Goal: Use online tool/utility: Utilize a website feature to perform a specific function

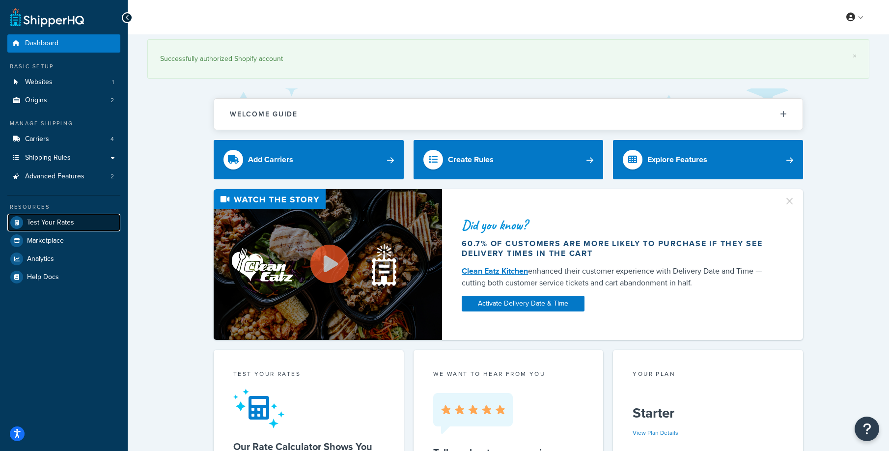
click at [52, 223] on span "Test Your Rates" at bounding box center [50, 223] width 47 height 8
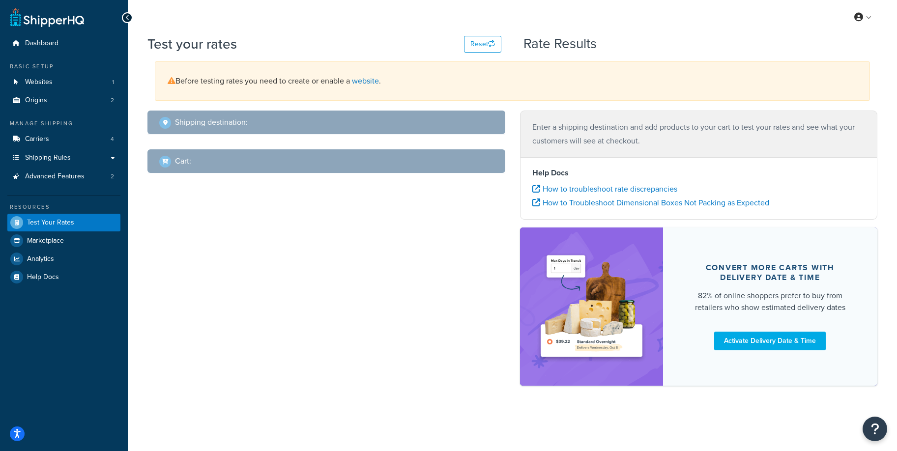
select select "[GEOGRAPHIC_DATA]"
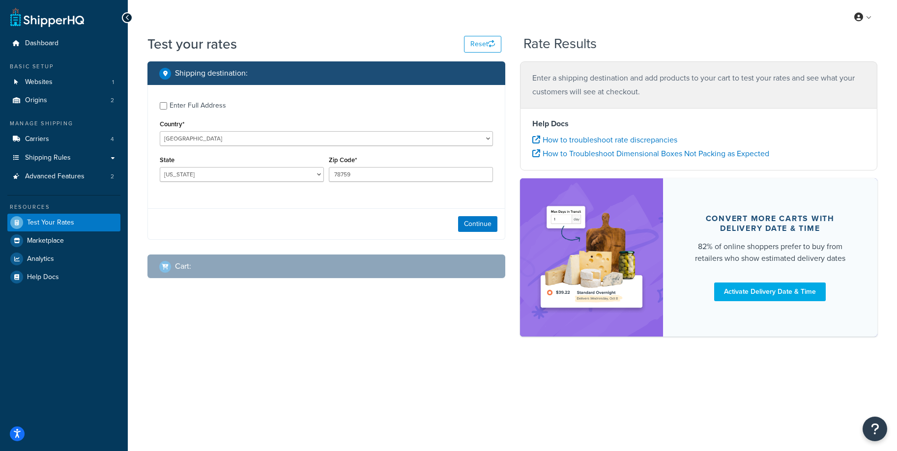
click at [211, 104] on div "Enter Full Address" at bounding box center [198, 106] width 57 height 14
click at [167, 104] on input "Enter Full Address" at bounding box center [163, 105] width 7 height 7
checkbox input "true"
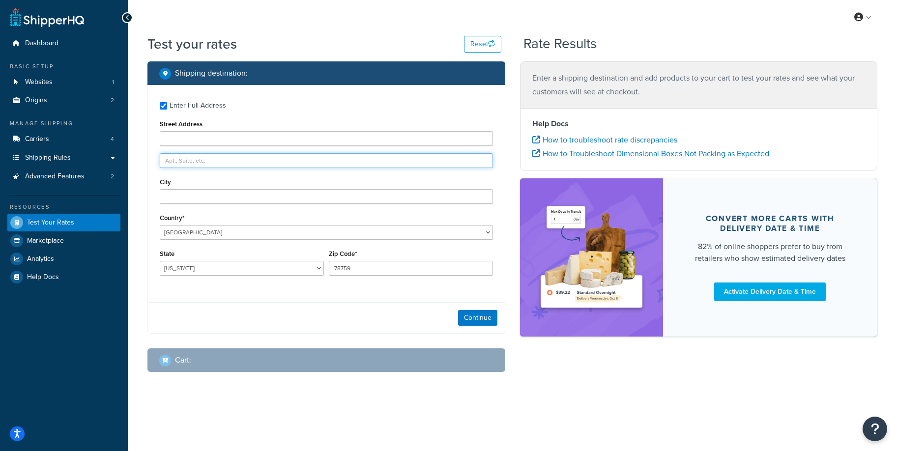
click at [179, 159] on input "text" at bounding box center [326, 160] width 333 height 15
click at [186, 140] on input "Street Address" at bounding box center [326, 138] width 333 height 15
paste input "14577 cordon pl."
type input "14577 cordon pl."
click at [166, 199] on input "City" at bounding box center [326, 196] width 333 height 15
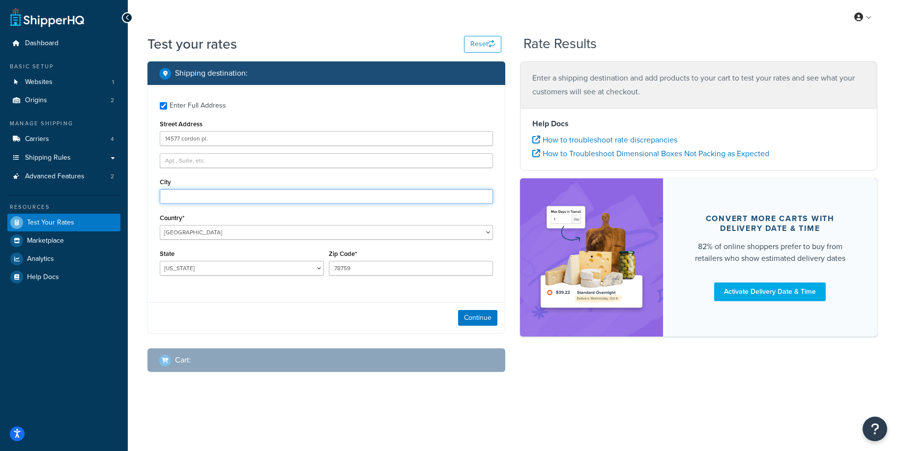
paste input "[PERSON_NAME]"
type input "[PERSON_NAME][GEOGRAPHIC_DATA]"
click at [247, 266] on select "[US_STATE] [US_STATE] [US_STATE] [US_STATE] [US_STATE] Armed Forces Americas Ar…" at bounding box center [242, 268] width 164 height 15
select select "CA"
click at [160, 261] on select "[US_STATE] [US_STATE] [US_STATE] [US_STATE] [US_STATE] Armed Forces Americas Ar…" at bounding box center [242, 268] width 164 height 15
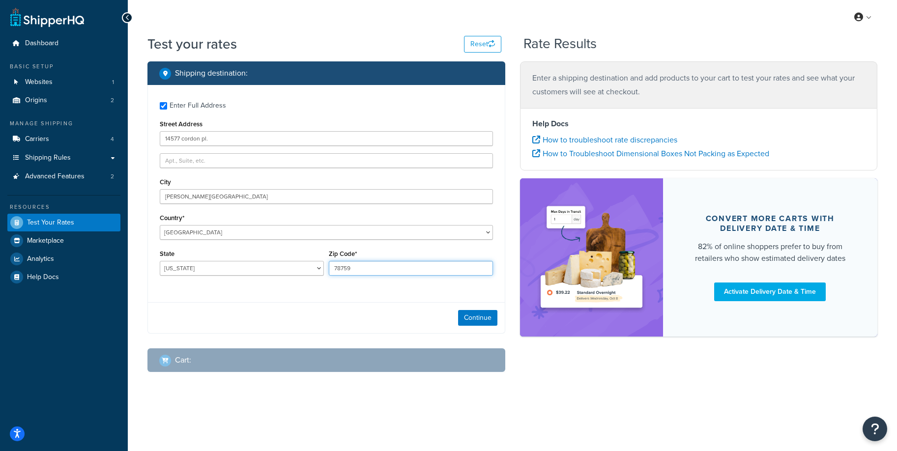
drag, startPoint x: 407, startPoint y: 270, endPoint x: 292, endPoint y: 261, distance: 115.3
click at [292, 261] on div "State [US_STATE] [US_STATE] [US_STATE] [US_STATE] [US_STATE] Armed Forces Ameri…" at bounding box center [326, 265] width 338 height 36
paste input "92553"
type input "92553"
click at [482, 318] on button "Continue" at bounding box center [477, 318] width 39 height 16
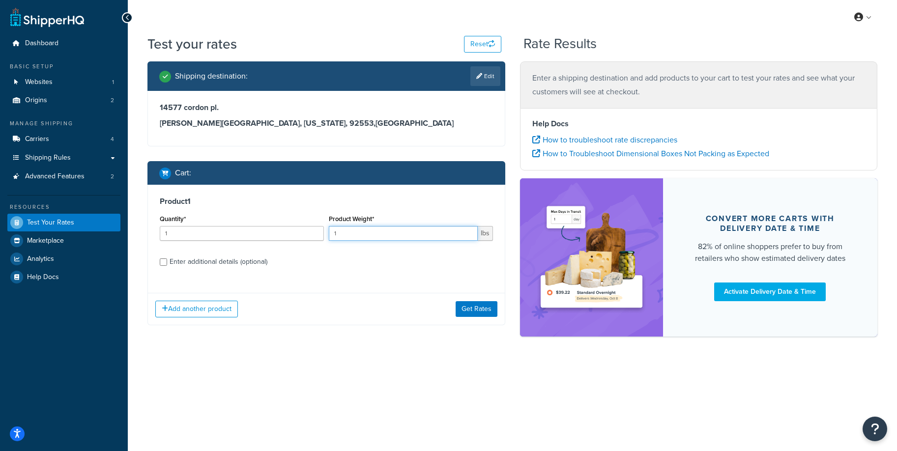
drag, startPoint x: 414, startPoint y: 234, endPoint x: 290, endPoint y: 232, distance: 123.8
click at [290, 232] on div "Quantity* 1 Product Weight* 1 lbs" at bounding box center [326, 230] width 338 height 36
type input ".9"
click at [252, 264] on div "Enter additional details (optional)" at bounding box center [219, 262] width 98 height 14
click at [167, 264] on input "Enter additional details (optional)" at bounding box center [163, 261] width 7 height 7
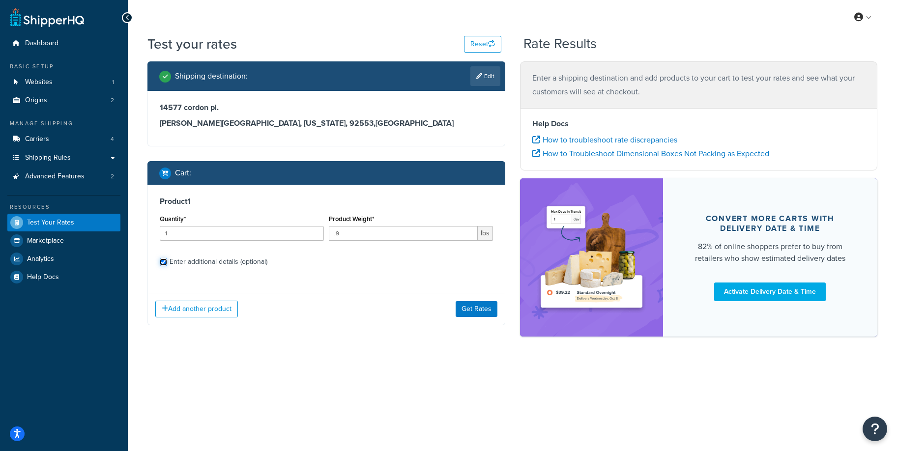
checkbox input "true"
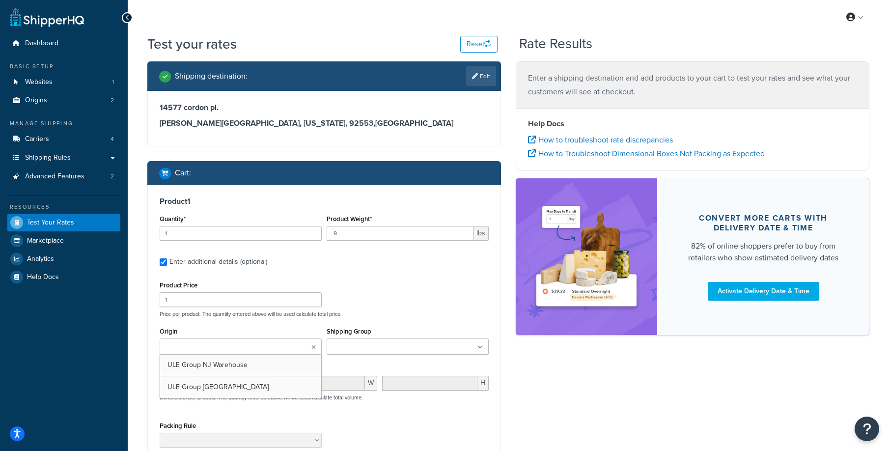
click at [257, 350] on ul at bounding box center [241, 347] width 162 height 16
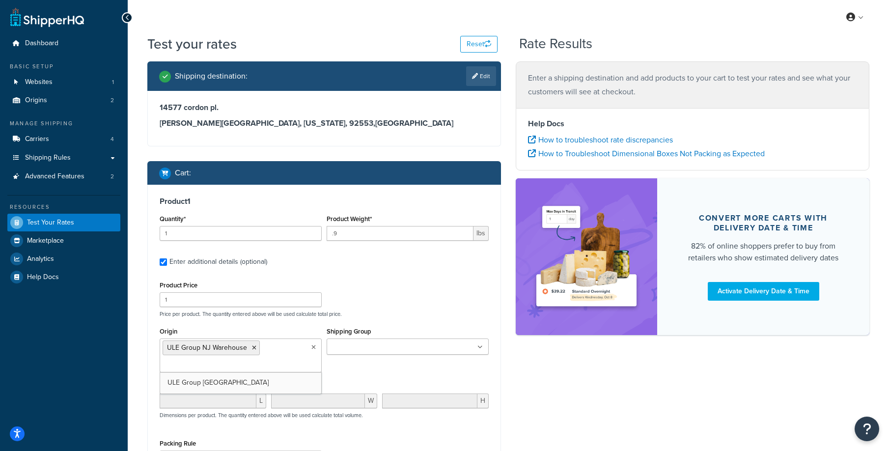
click at [355, 345] on input "Shipping Group" at bounding box center [373, 347] width 87 height 11
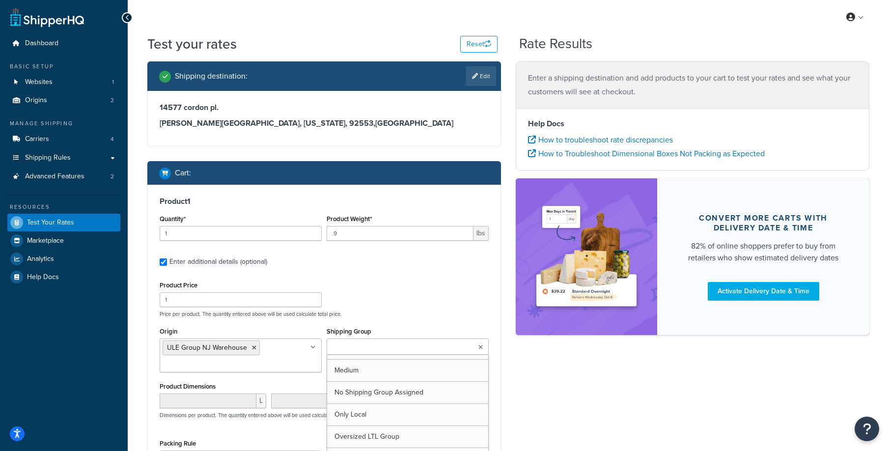
scroll to position [73, 0]
click at [378, 311] on p "Price per product. The quantity entered above will be used calculate total pric…" at bounding box center [324, 314] width 334 height 7
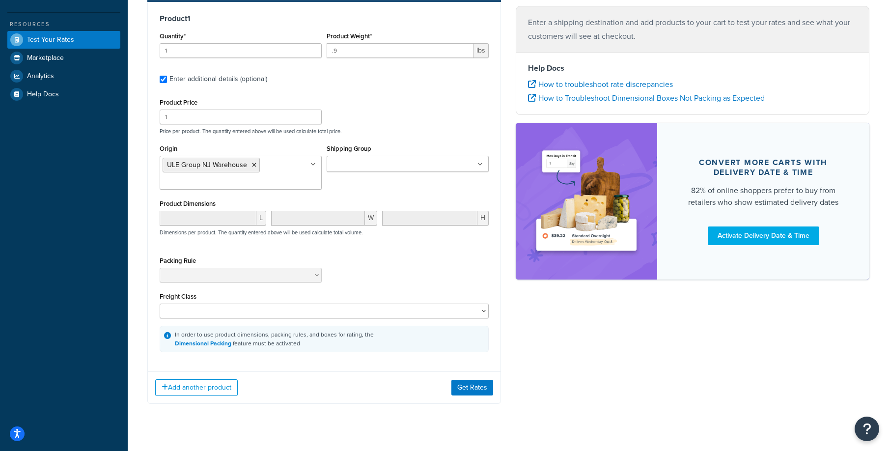
scroll to position [199, 0]
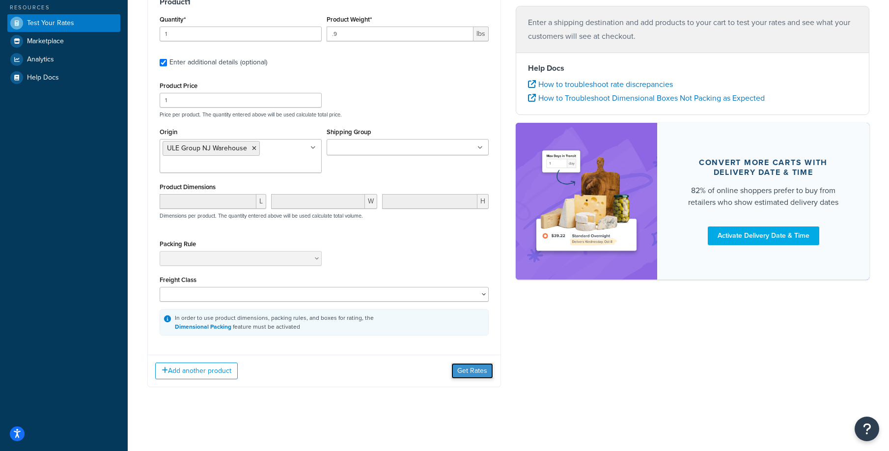
click at [466, 374] on button "Get Rates" at bounding box center [473, 371] width 42 height 16
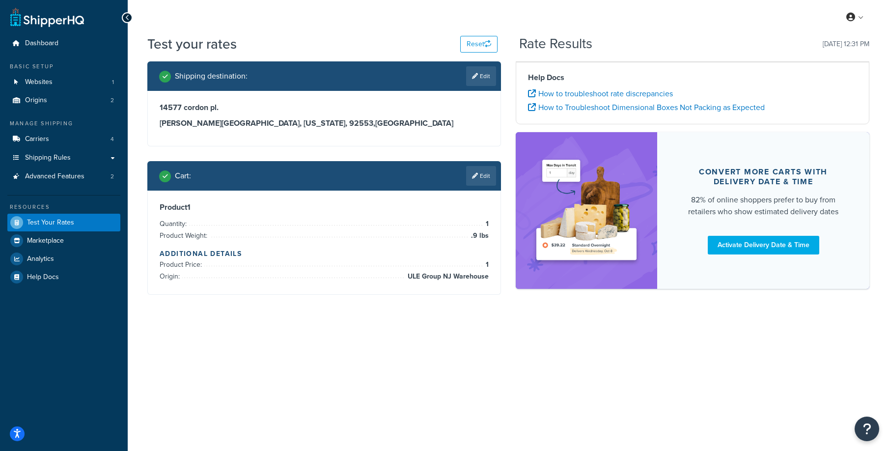
scroll to position [0, 0]
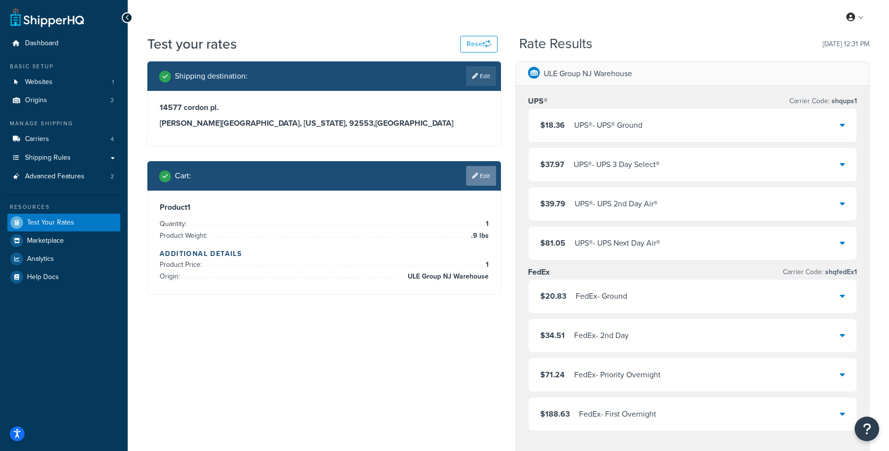
click at [483, 175] on link "Edit" at bounding box center [481, 176] width 30 height 20
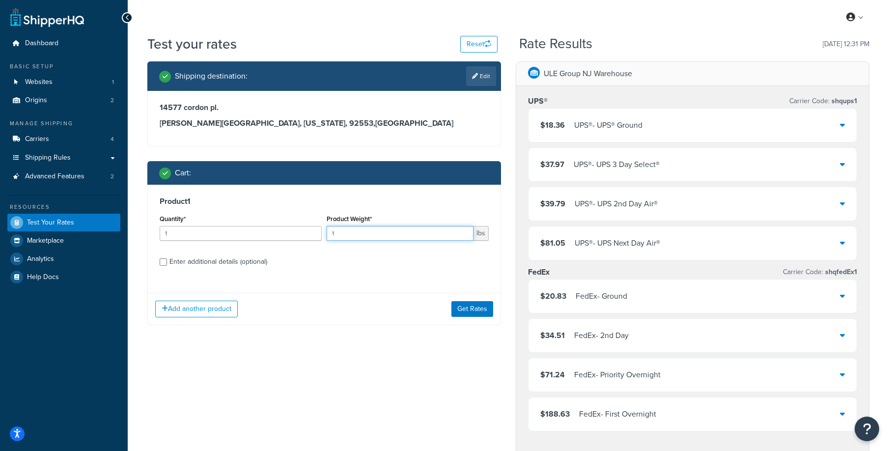
drag, startPoint x: 341, startPoint y: 234, endPoint x: 318, endPoint y: 232, distance: 23.7
click at [318, 232] on div "Quantity* 1 Product Weight* 1 lbs" at bounding box center [324, 230] width 334 height 36
type input "24"
click at [481, 305] on button "Get Rates" at bounding box center [473, 309] width 42 height 16
